Goal: Check status: Check status

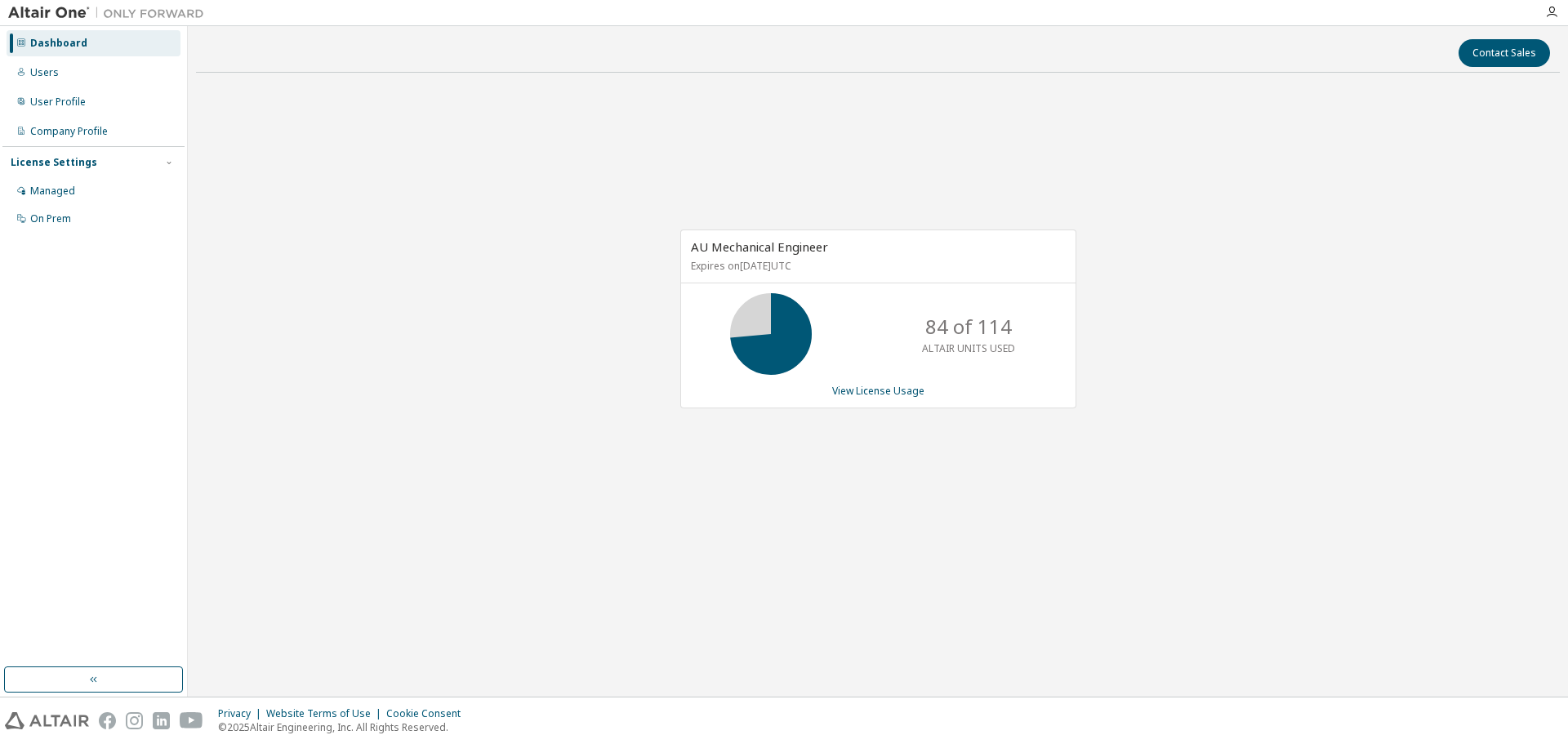
click at [800, 184] on div "AU Mechanical Engineer Expires on [DATE] UTC 84 of 114 ALTAIR UNITS USED View L…" at bounding box center [878, 327] width 1364 height 483
click at [604, 388] on div "AU Mechanical Engineer Expires on [DATE] UTC 84 of 114 ALTAIR UNITS USED View L…" at bounding box center [878, 327] width 1364 height 483
